Goal: Obtain resource: Download file/media

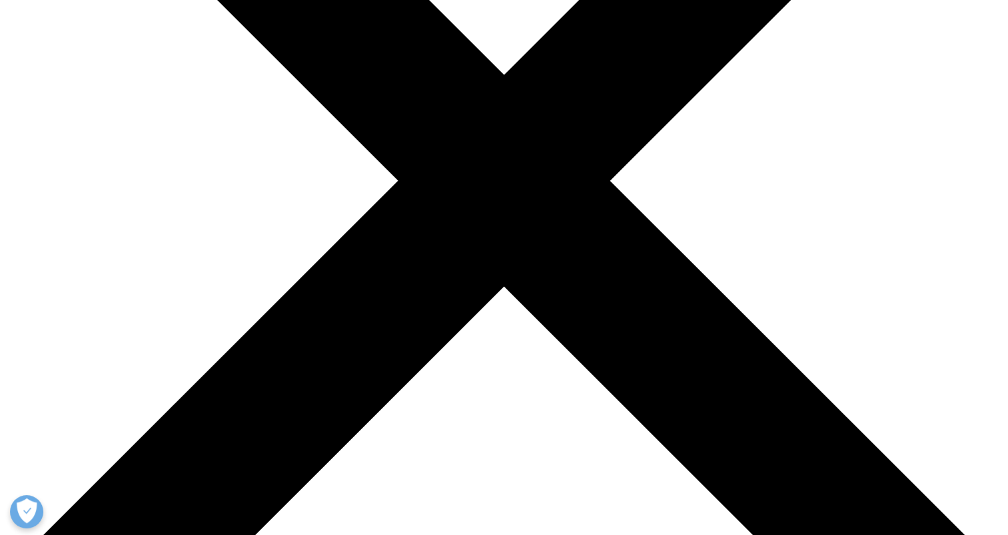
scroll to position [535, 786]
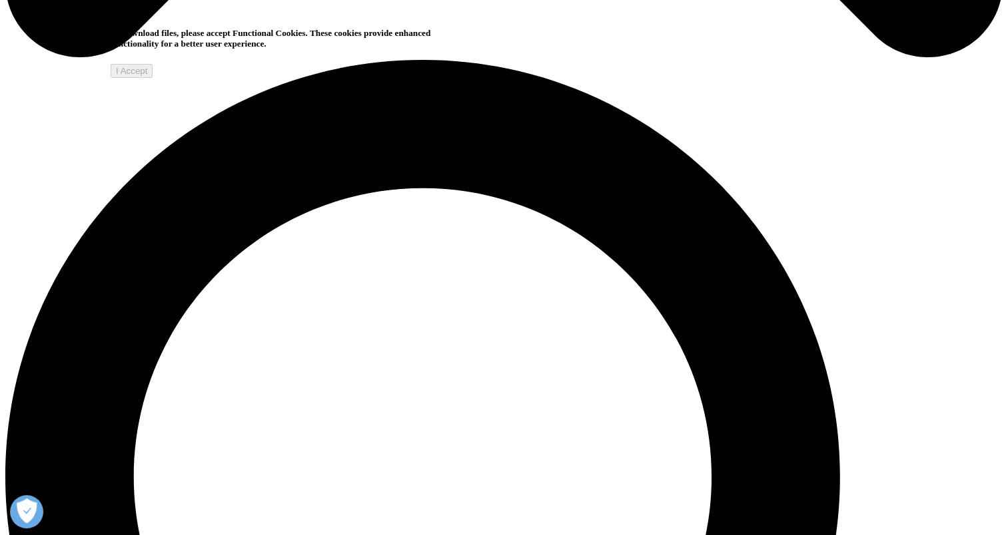
scroll to position [960, 0]
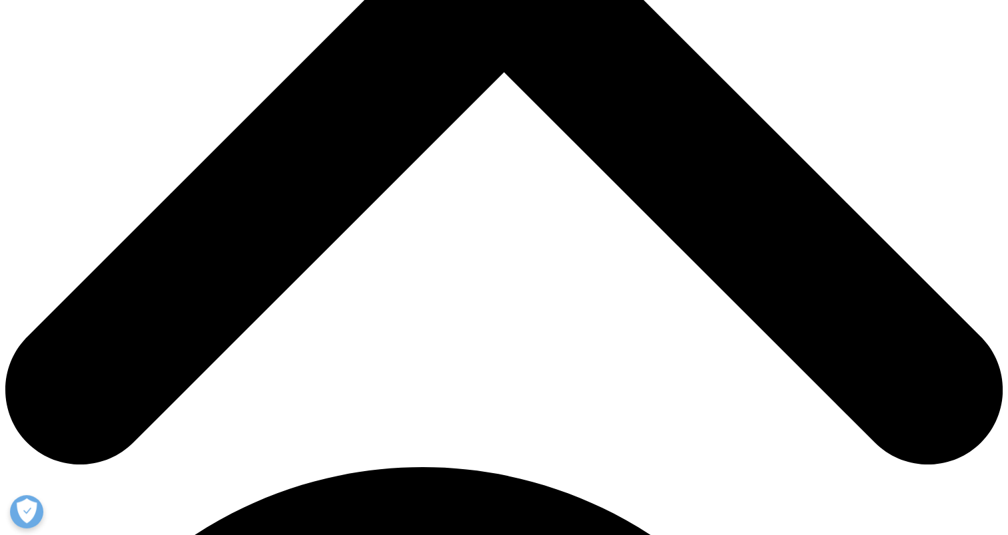
scroll to position [551, 0]
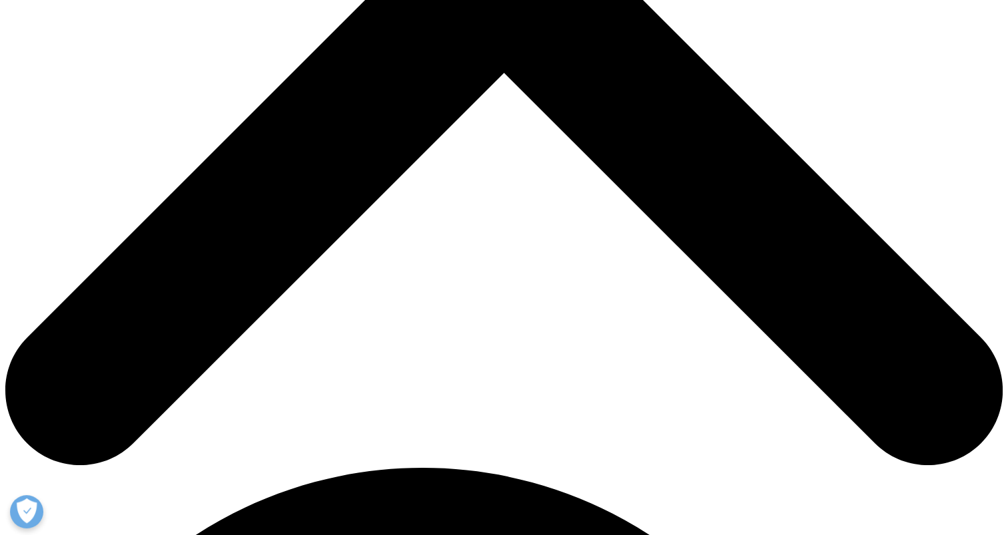
type input "c"
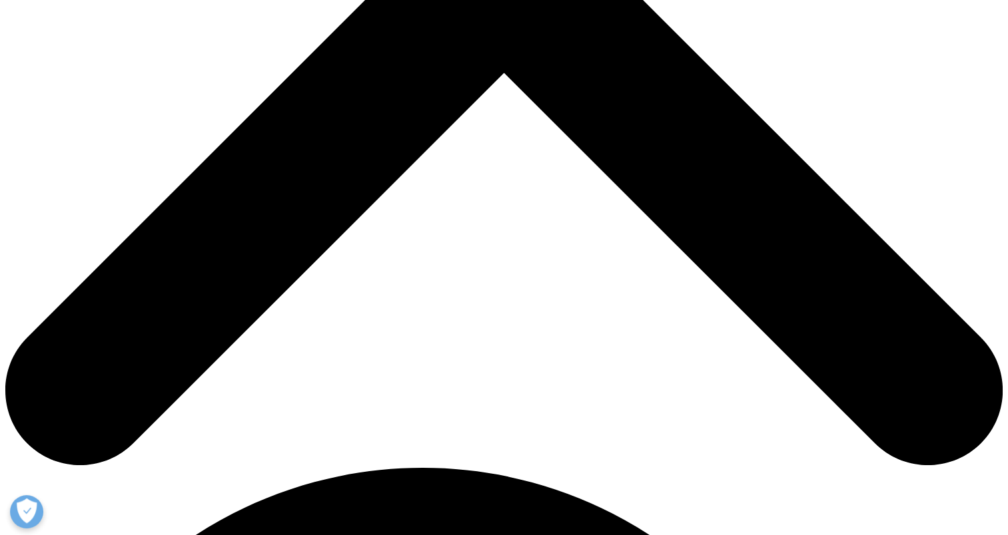
type input "cc"
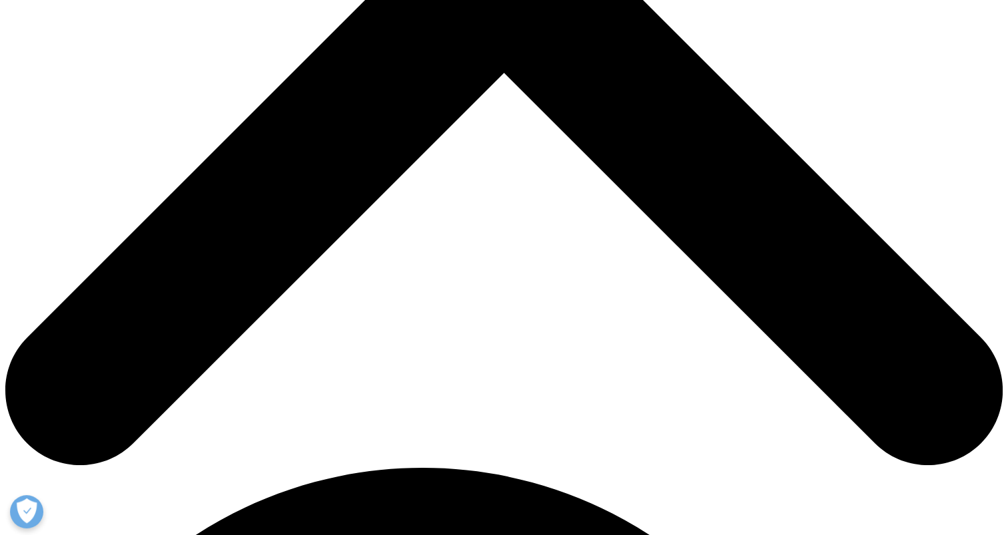
type input "c@[DOMAIN_NAME]"
type input "c"
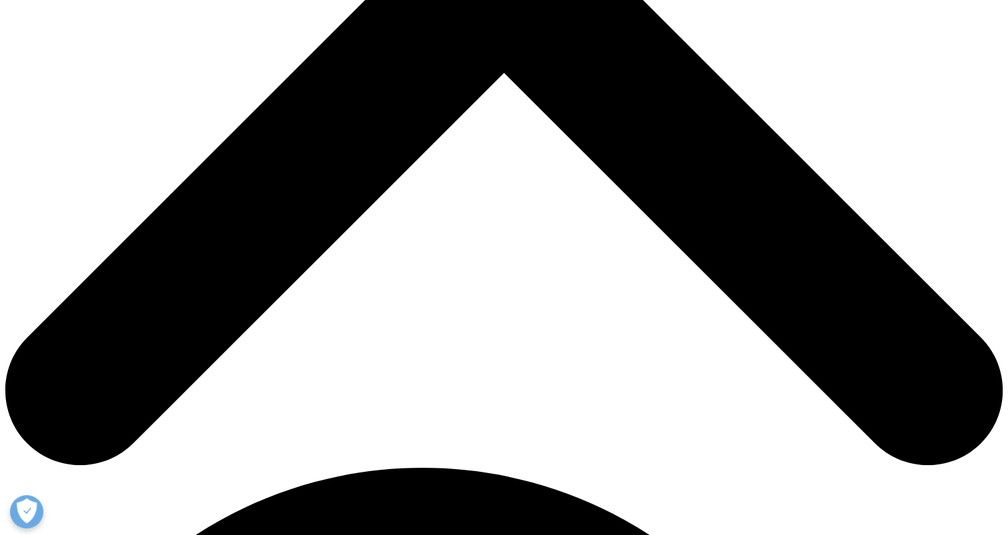
select select "[GEOGRAPHIC_DATA]"
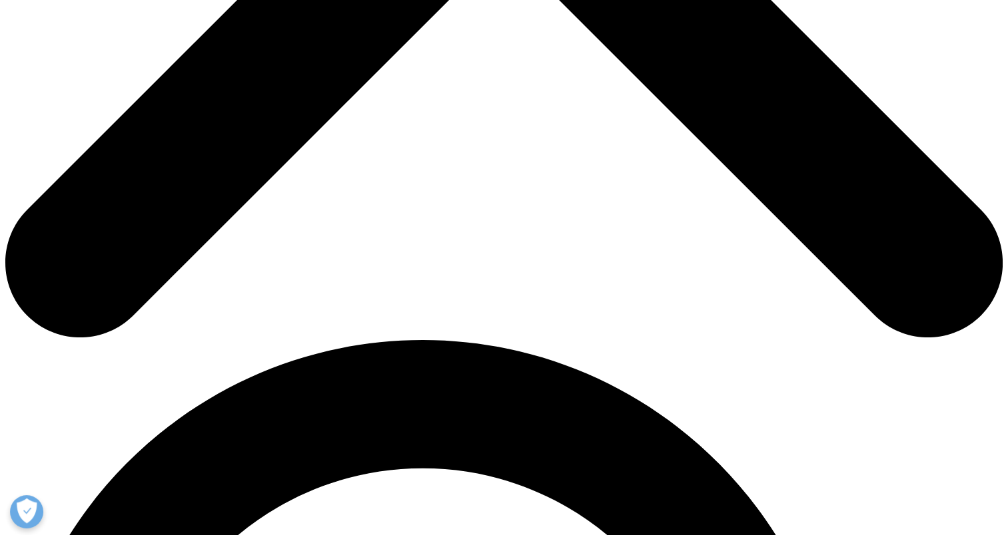
scroll to position [681, 0]
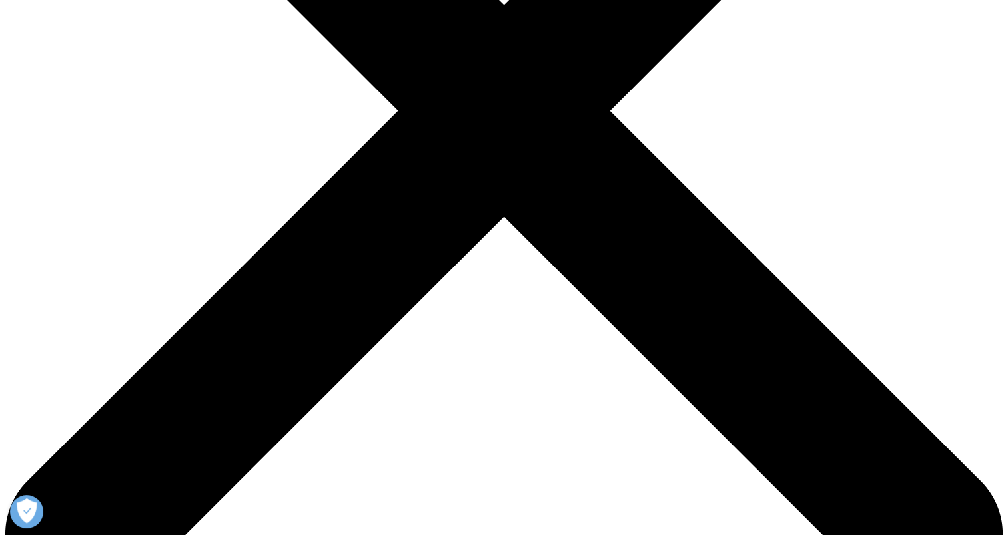
scroll to position [405, 0]
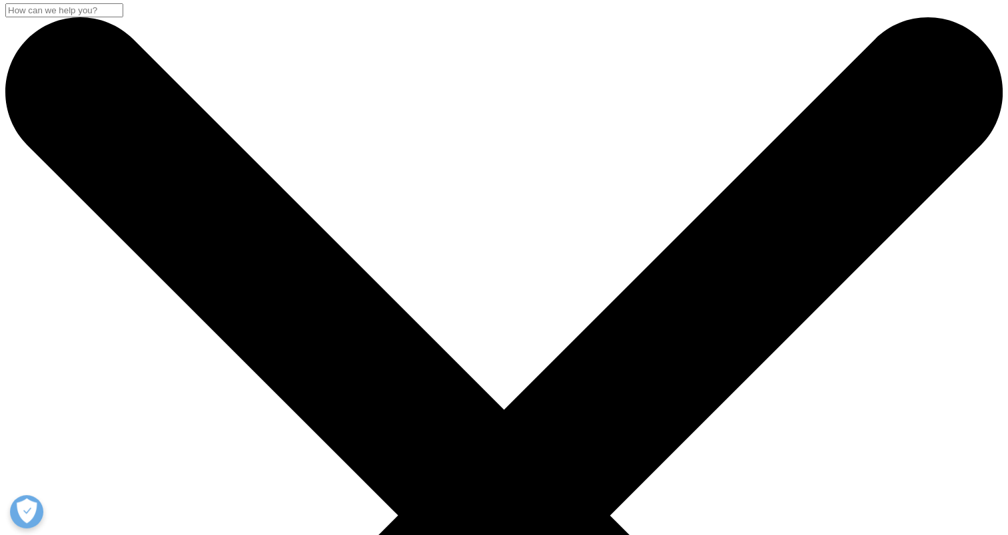
scroll to position [0, 0]
